Goal: Browse casually: Explore the website without a specific task or goal

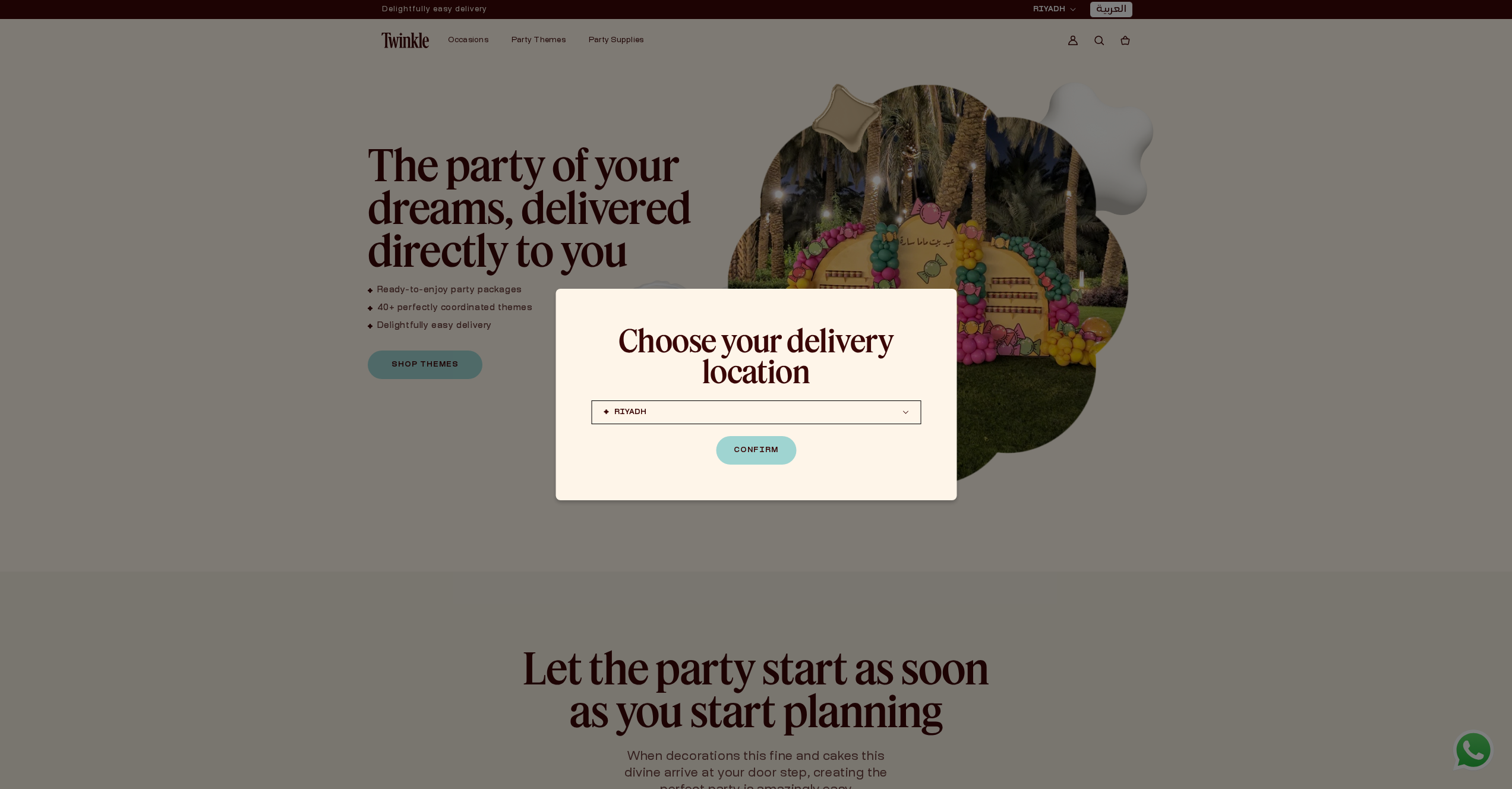
click at [781, 433] on div "Choose your delivery location [PERSON_NAME] (coming soon) [GEOGRAPHIC_DATA] (co…" at bounding box center [756, 394] width 401 height 211
click at [781, 443] on button "Confirm" at bounding box center [756, 450] width 80 height 29
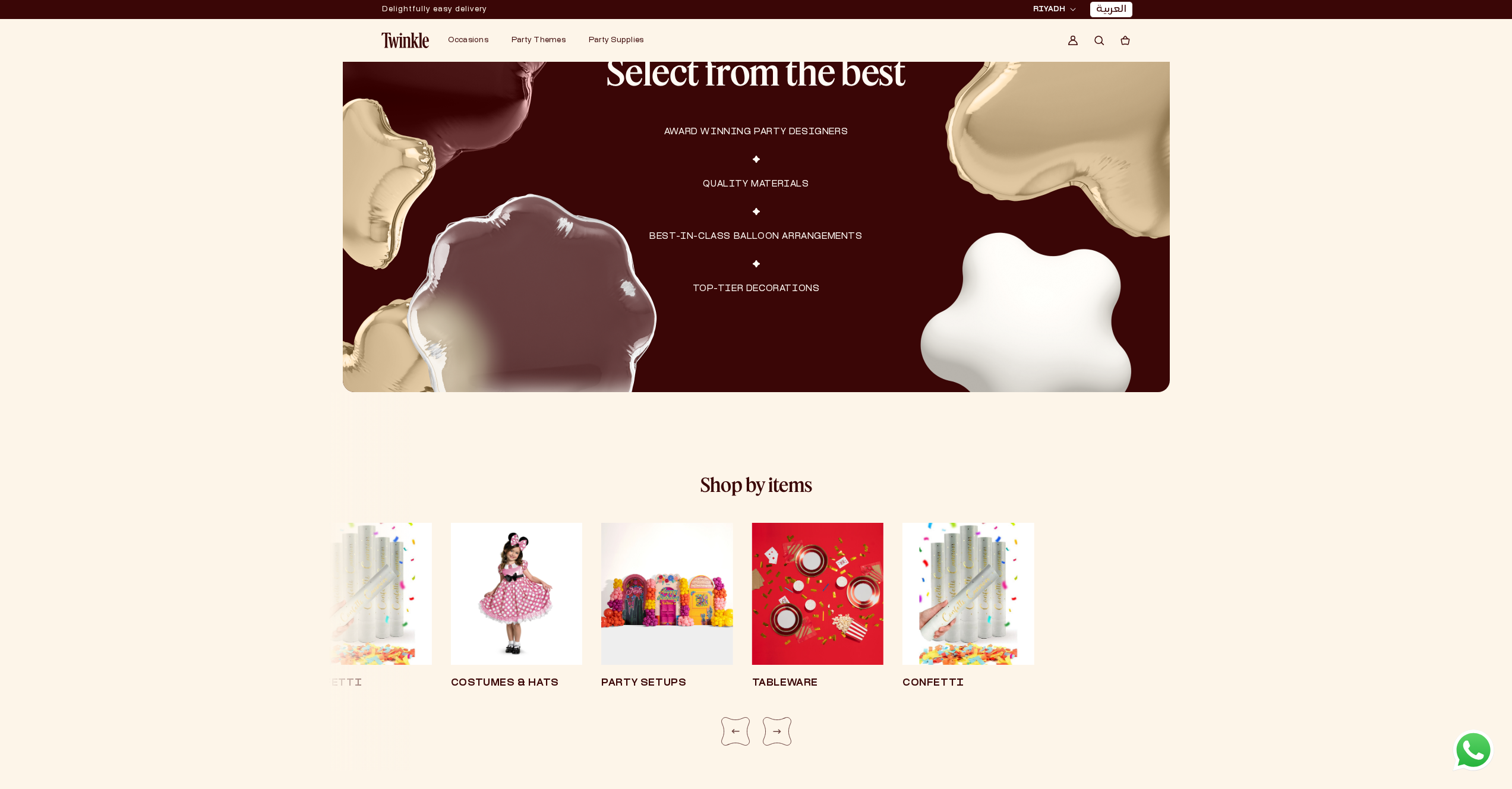
scroll to position [1480, 0]
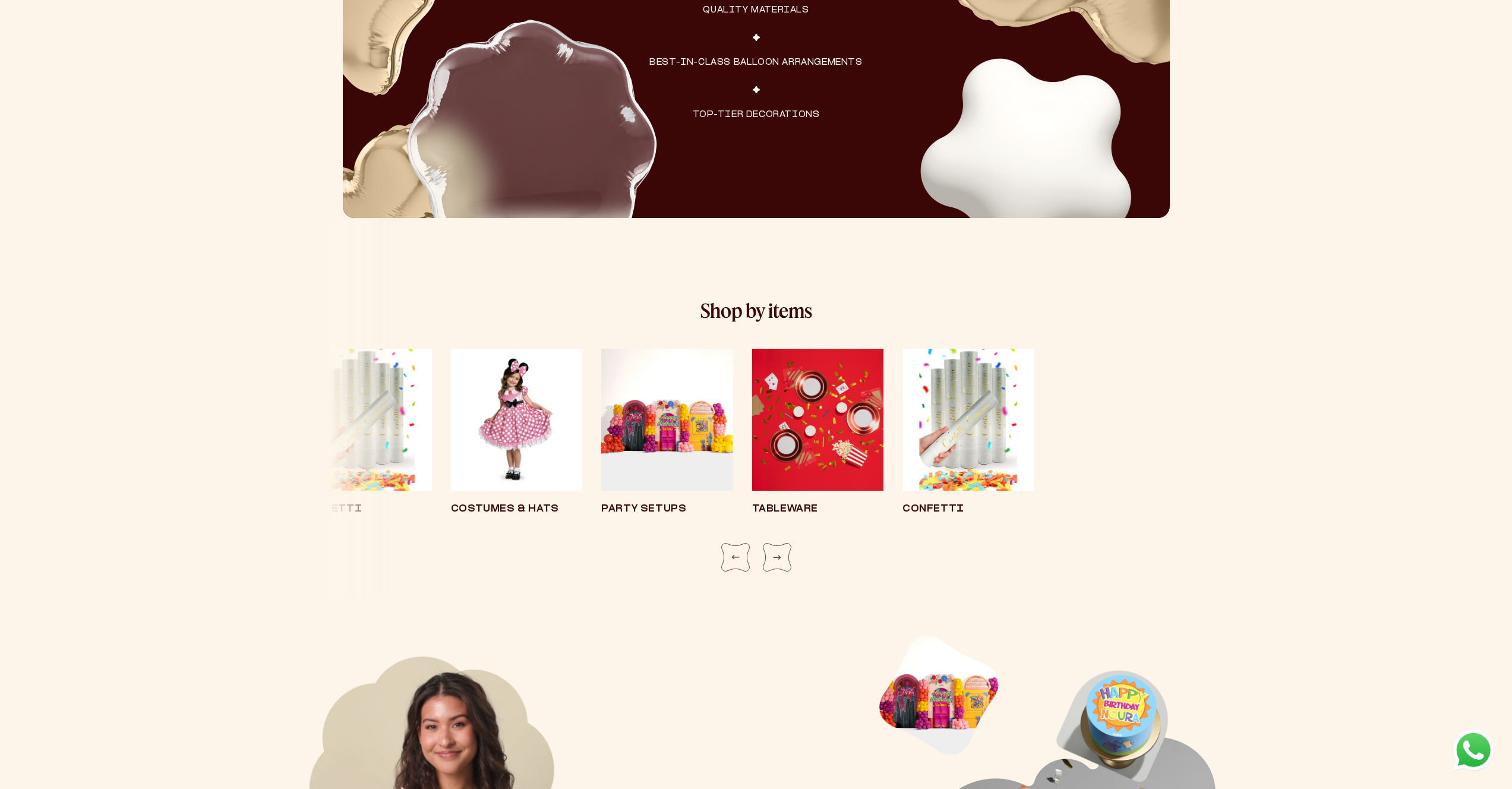
scroll to position [2010, 0]
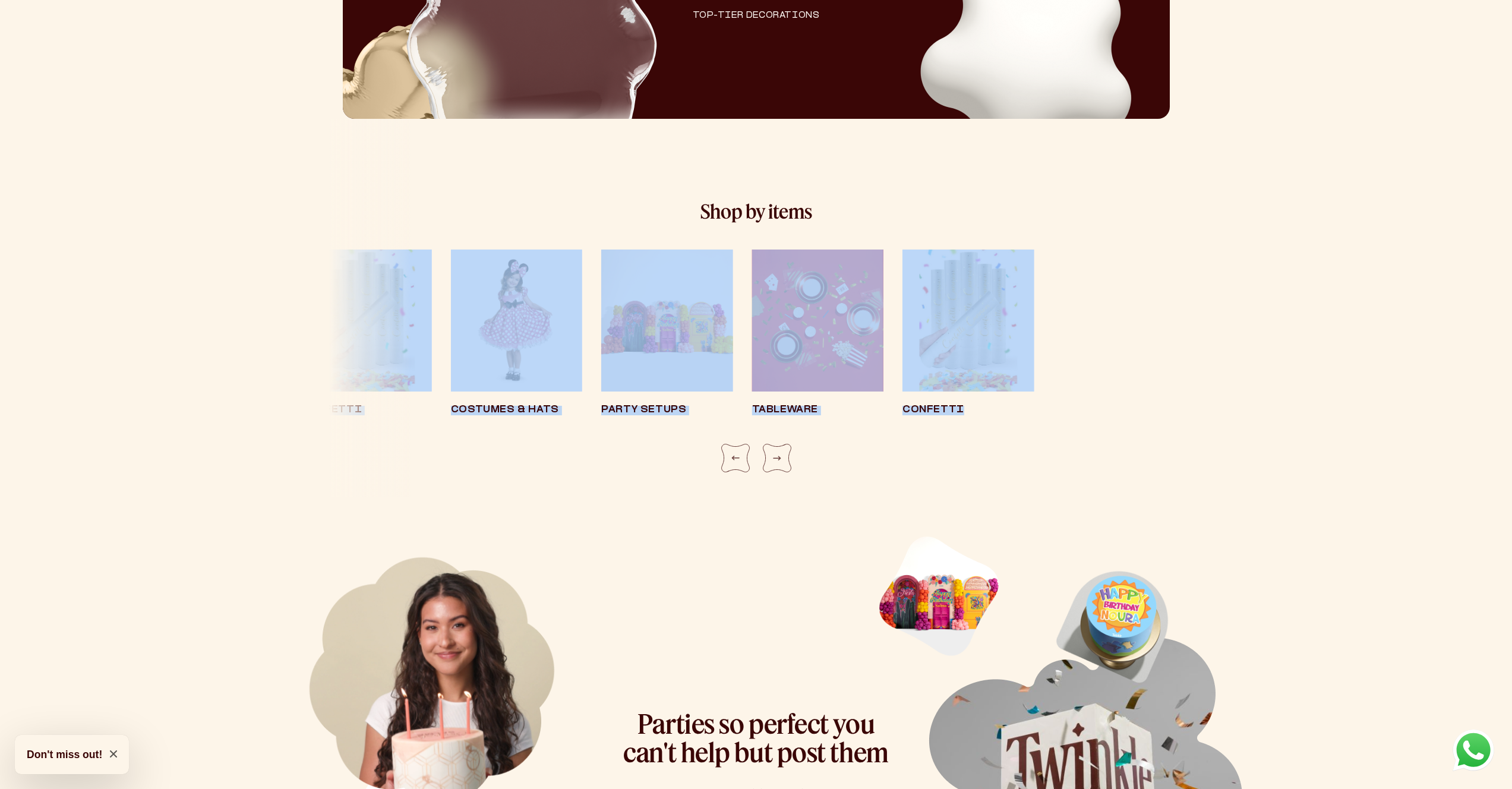
drag, startPoint x: 1093, startPoint y: 461, endPoint x: 139, endPoint y: 267, distance: 973.5
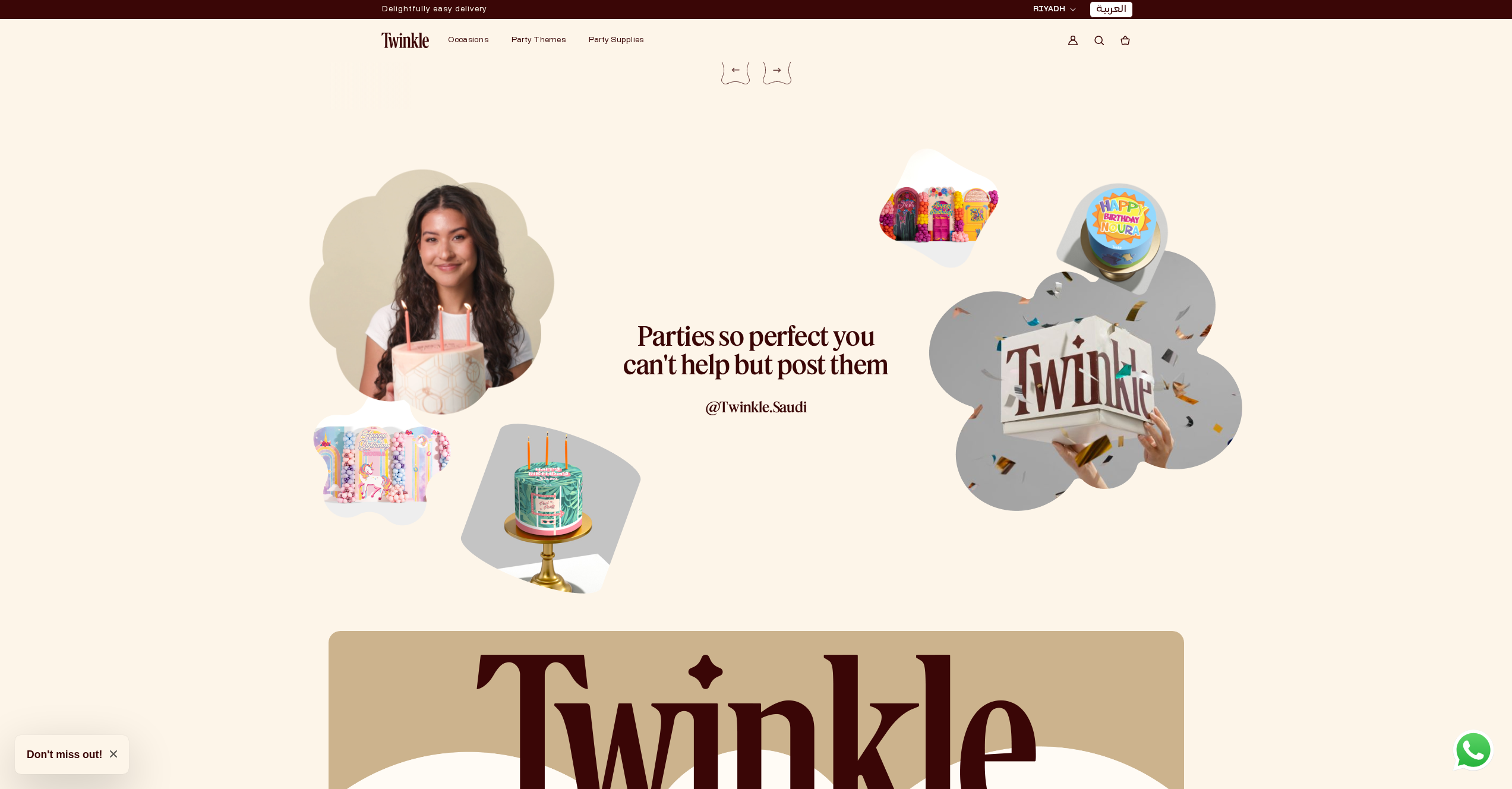
scroll to position [2380, 0]
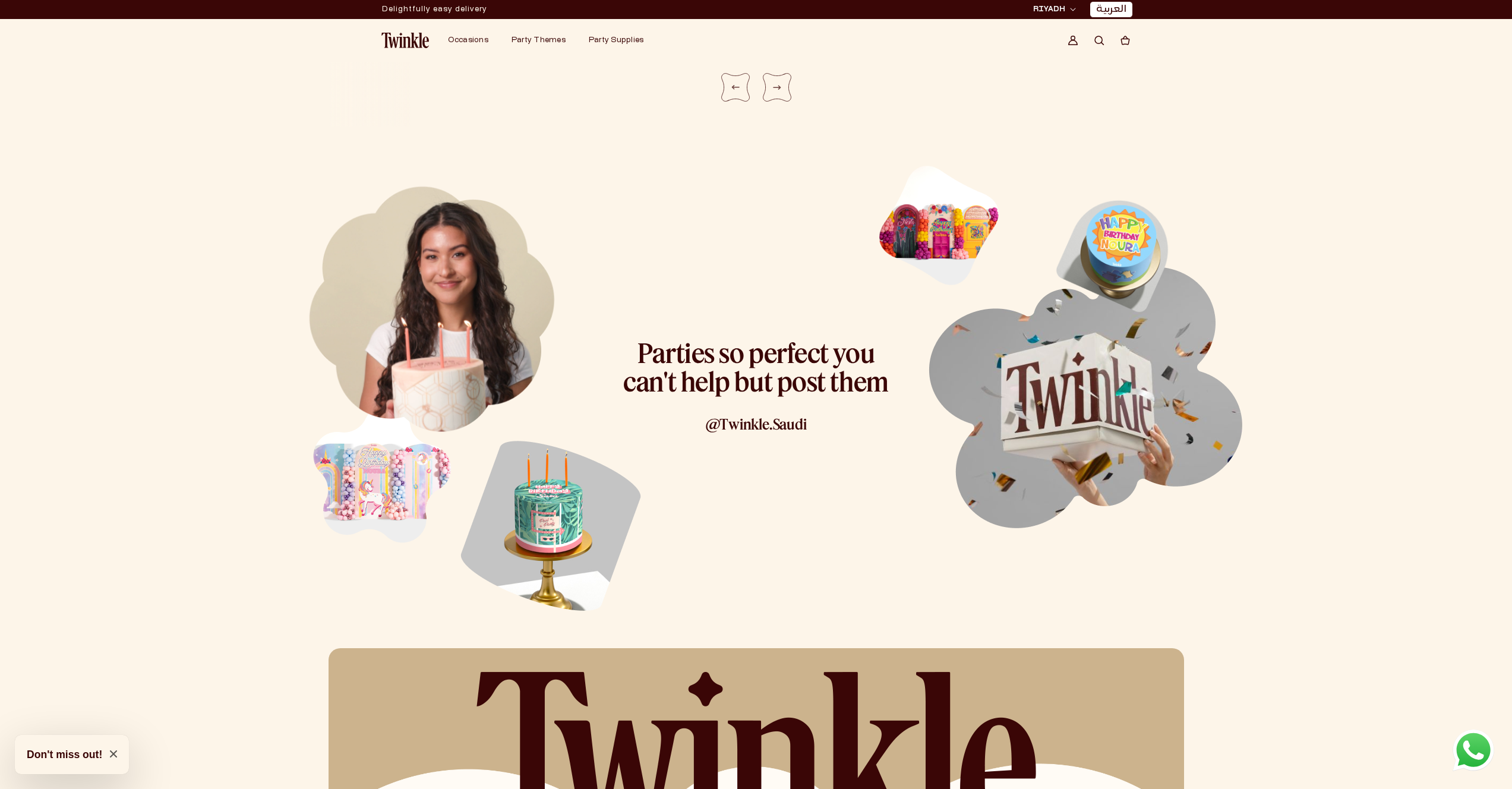
drag, startPoint x: 639, startPoint y: 355, endPoint x: 883, endPoint y: 392, distance: 246.8
click at [883, 392] on h3 "Parties so perfect you can't help but post them" at bounding box center [756, 367] width 273 height 57
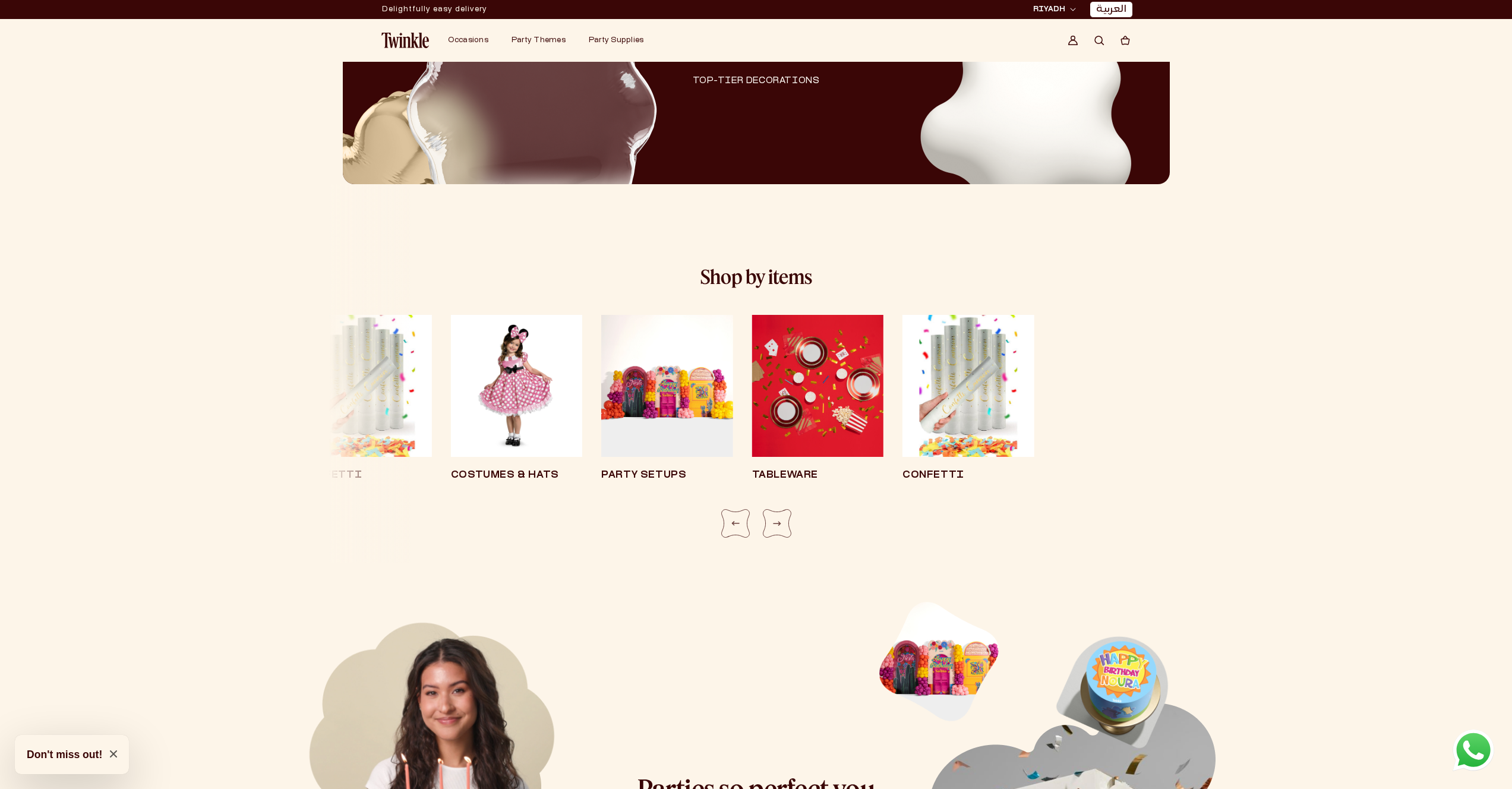
scroll to position [1850, 0]
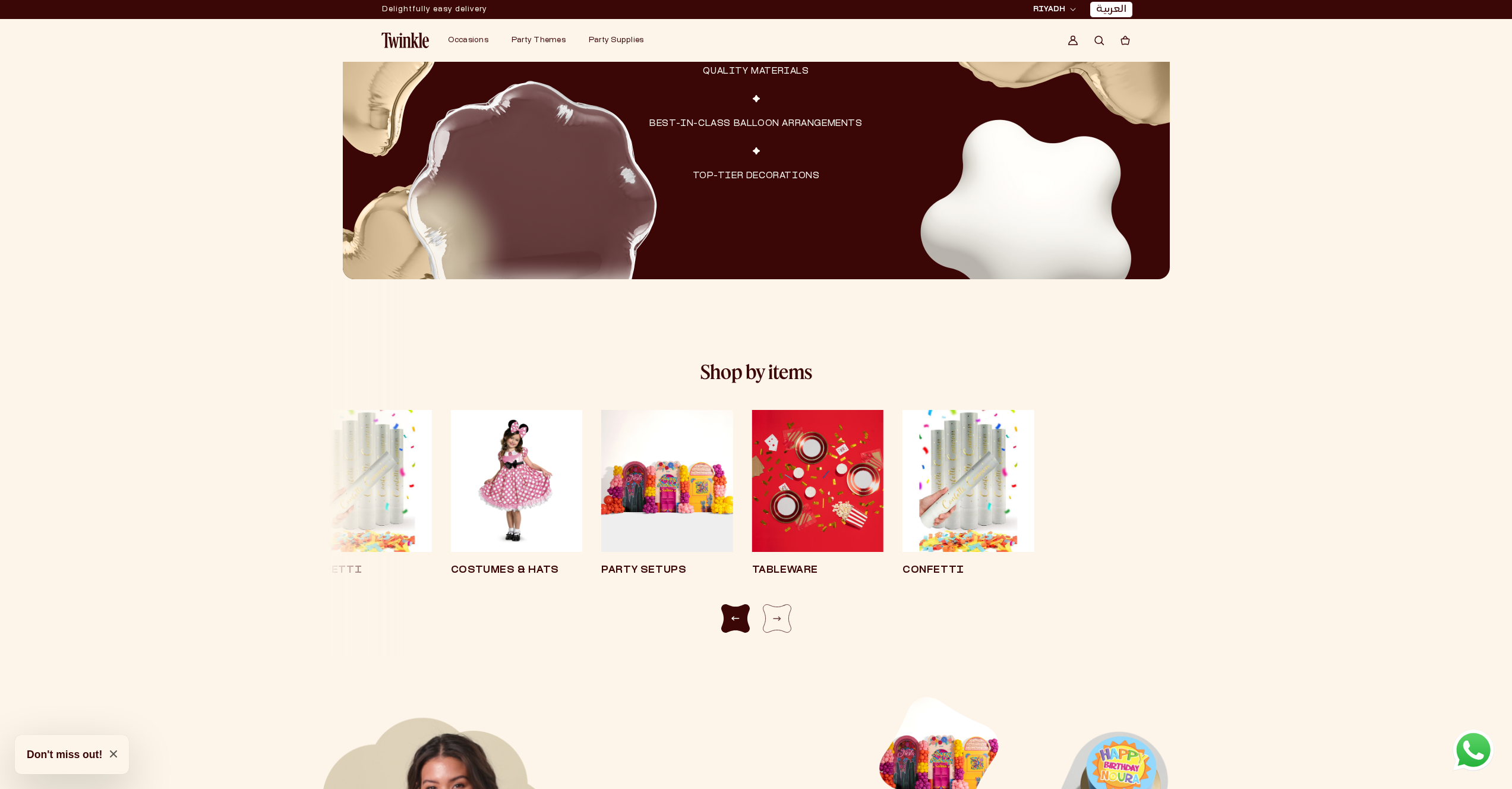
click at [736, 613] on div "Previous slide" at bounding box center [735, 618] width 29 height 29
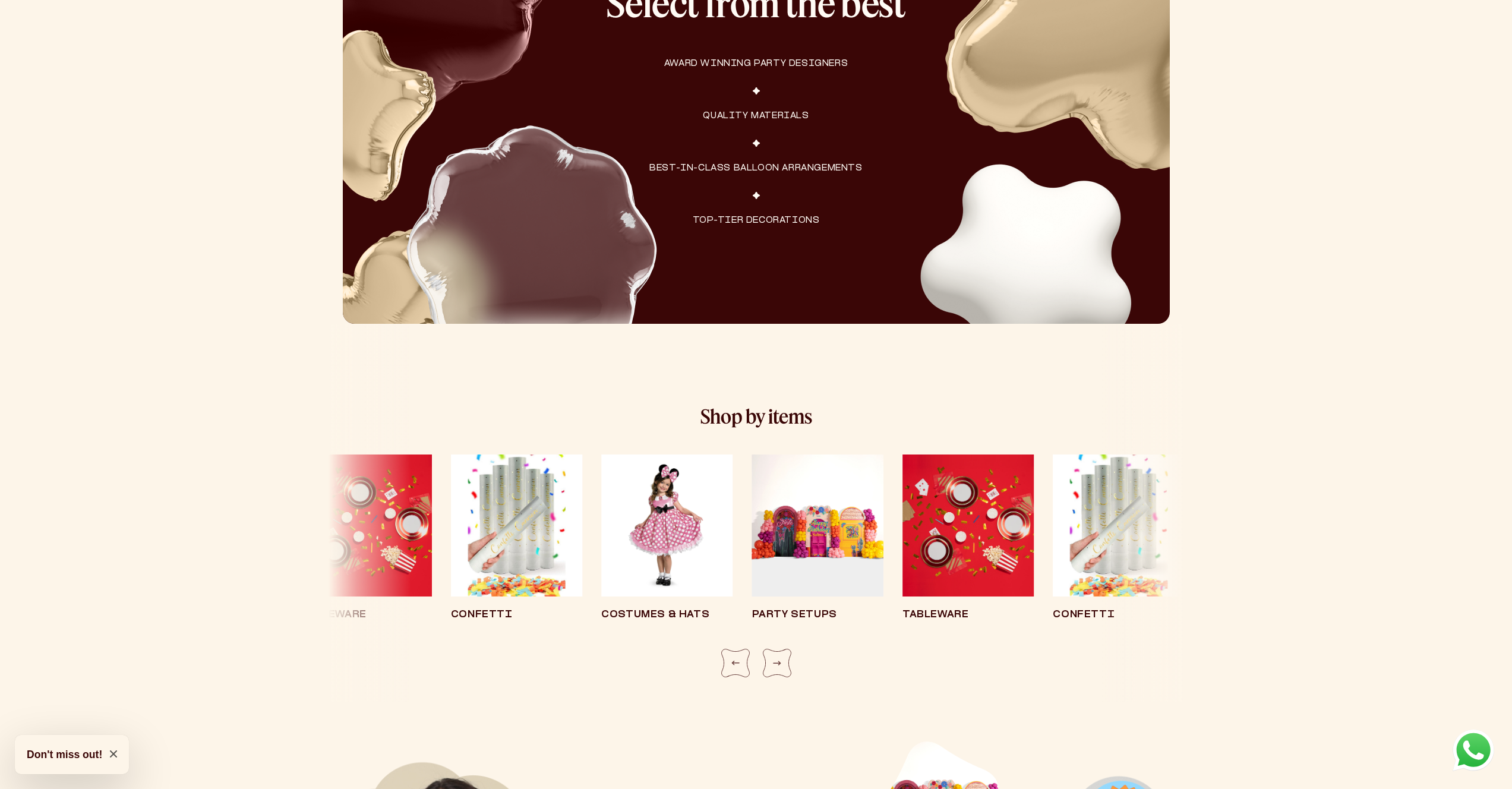
scroll to position [1912, 0]
